Goal: Information Seeking & Learning: Understand process/instructions

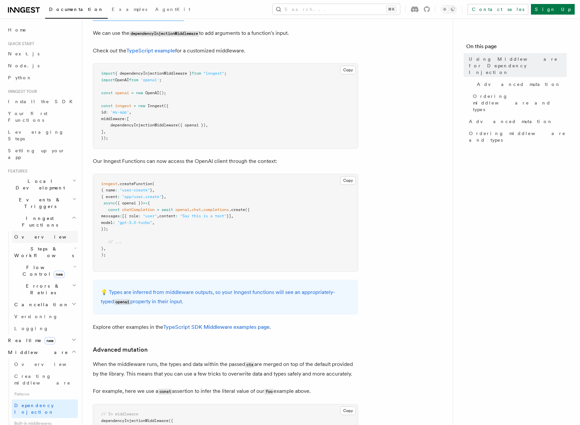
click at [33, 234] on span "Overview" at bounding box center [48, 236] width 68 height 5
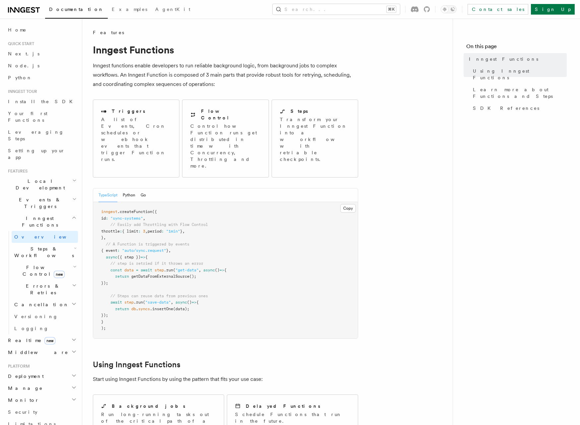
click at [34, 245] on span "Steps & Workflows" at bounding box center [43, 251] width 62 height 13
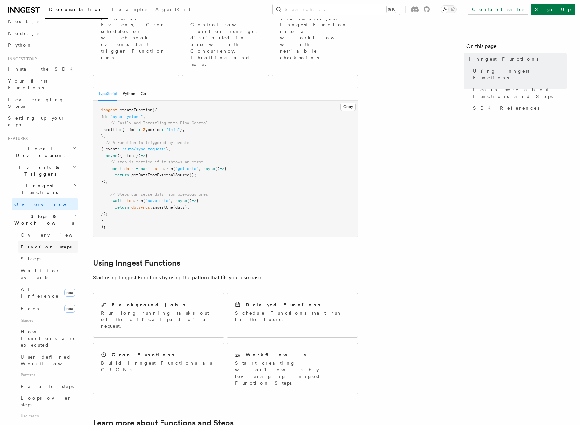
scroll to position [31, 0]
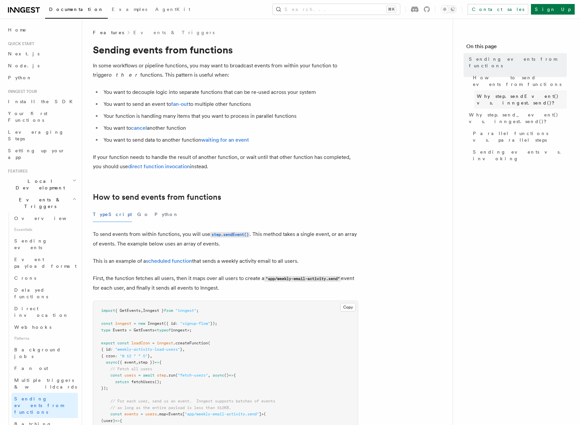
click at [516, 93] on span "Why step.sendEvent() vs. inngest.send()?" at bounding box center [522, 99] width 90 height 13
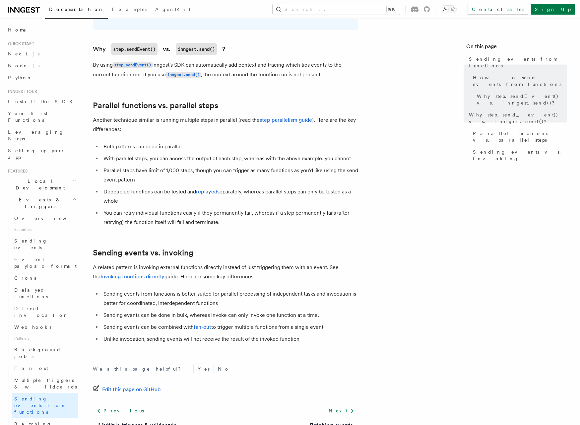
scroll to position [731, 0]
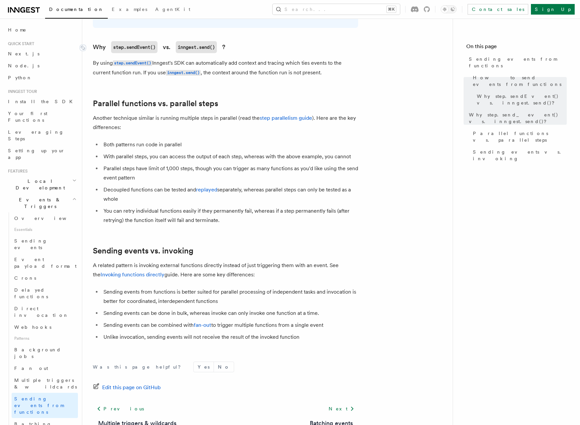
click at [157, 41] on code "step.sendEvent()" at bounding box center [134, 47] width 46 height 12
click at [230, 140] on li "Both patterns run code in parallel" at bounding box center [229, 144] width 257 height 9
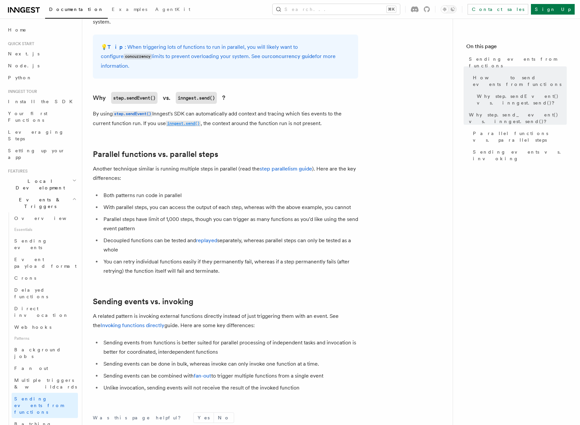
scroll to position [679, 0]
click at [144, 111] on code "step.sendEvent()" at bounding box center [132, 114] width 39 height 6
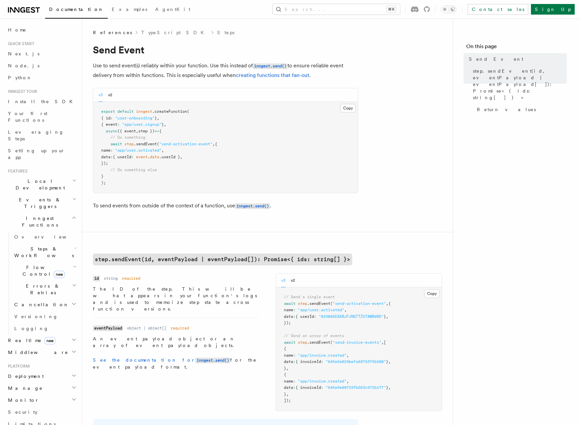
click at [144, 145] on span ".sendEvent" at bounding box center [145, 144] width 23 height 5
click at [144, 144] on span ".sendEvent" at bounding box center [145, 144] width 23 height 5
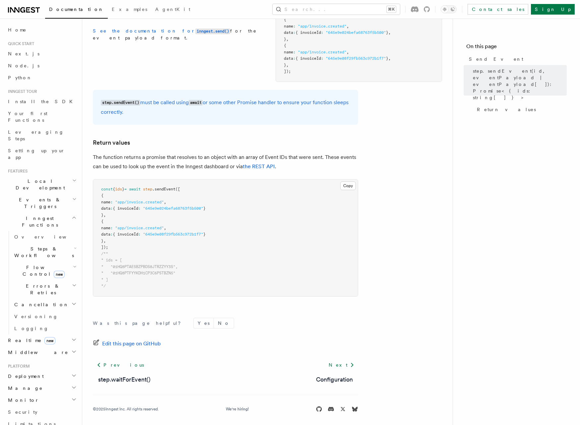
scroll to position [332, 0]
